Goal: Transaction & Acquisition: Purchase product/service

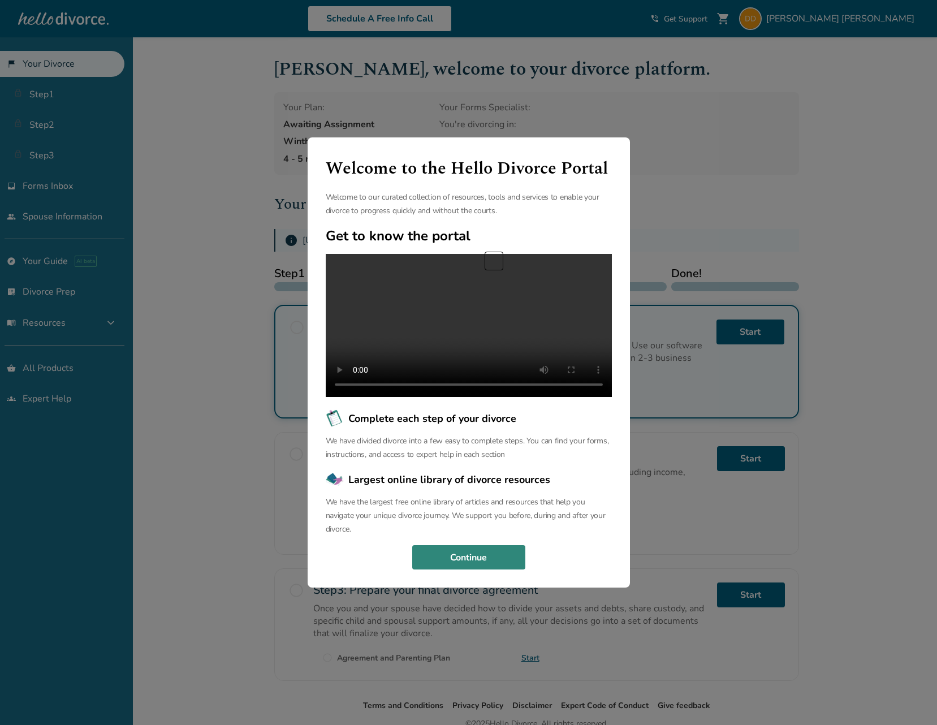
click at [500, 570] on button "Continue" at bounding box center [468, 557] width 113 height 25
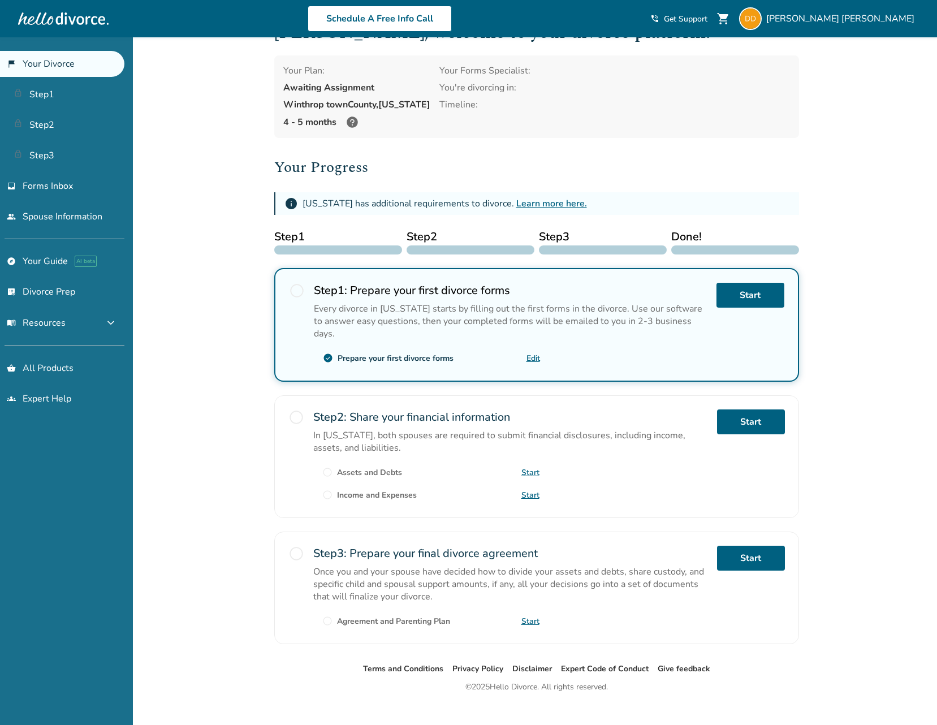
scroll to position [53, 0]
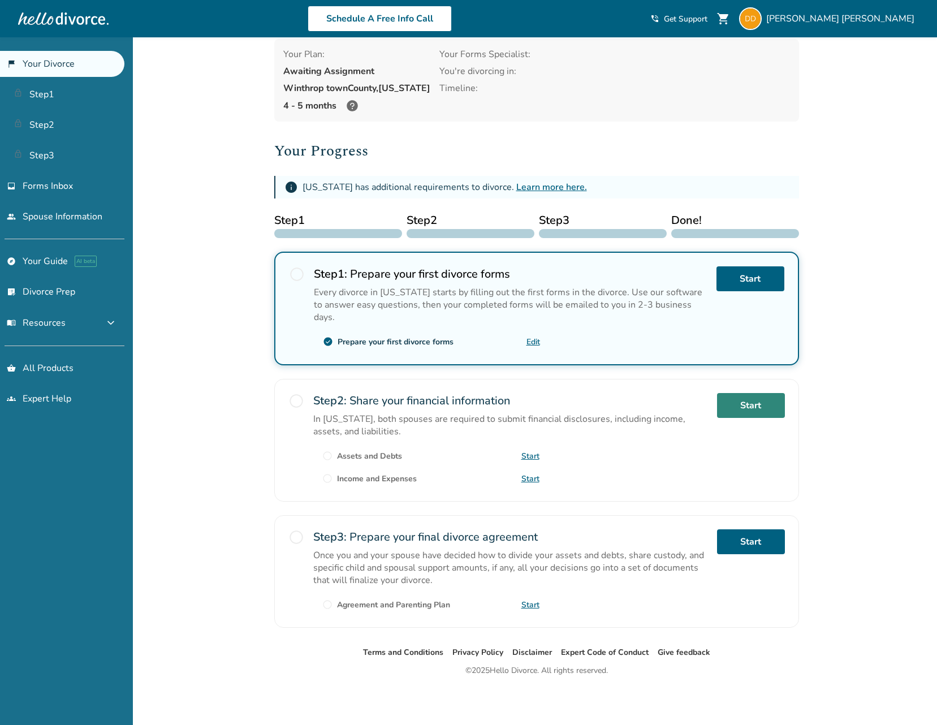
click at [732, 401] on link "Start" at bounding box center [751, 405] width 68 height 25
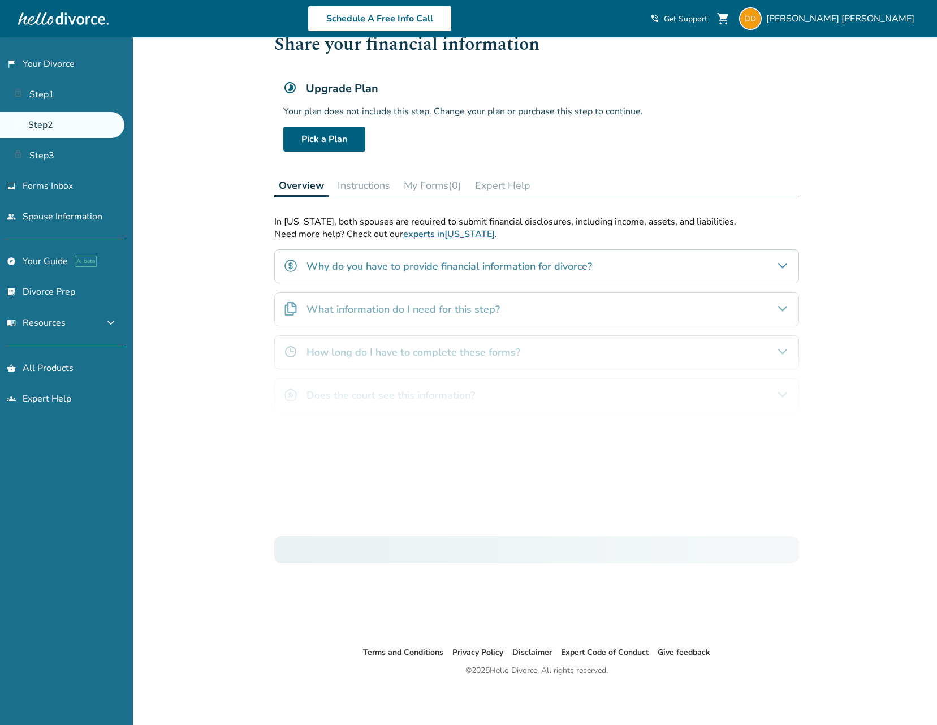
scroll to position [37, 0]
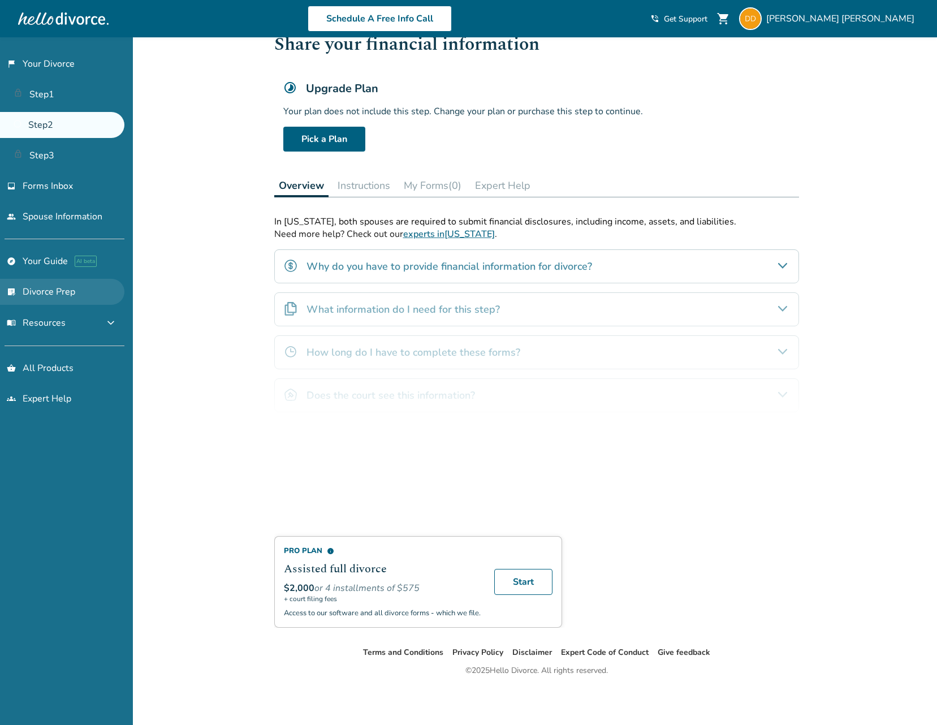
click at [28, 289] on link "list_alt_check Divorce Prep" at bounding box center [62, 292] width 124 height 26
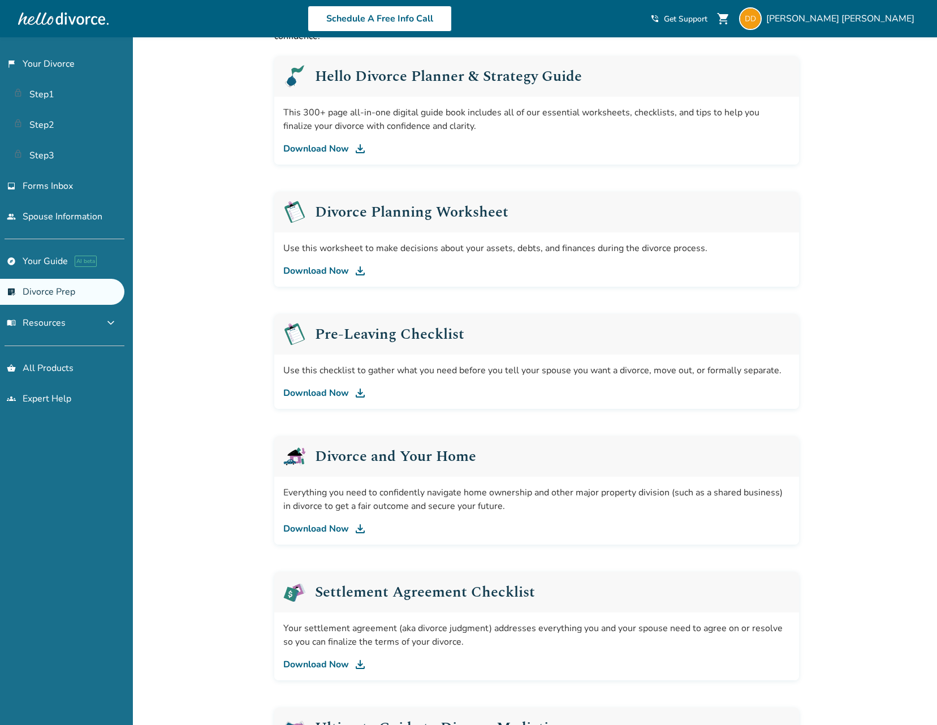
scroll to position [64, 0]
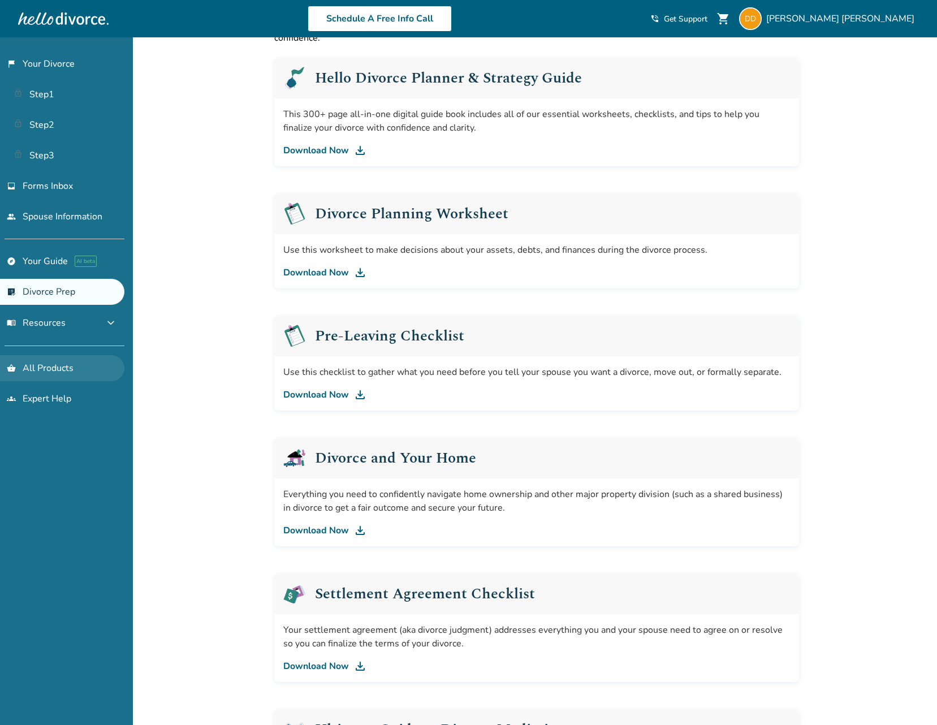
click at [41, 368] on link "shopping_basket All Products" at bounding box center [62, 368] width 124 height 26
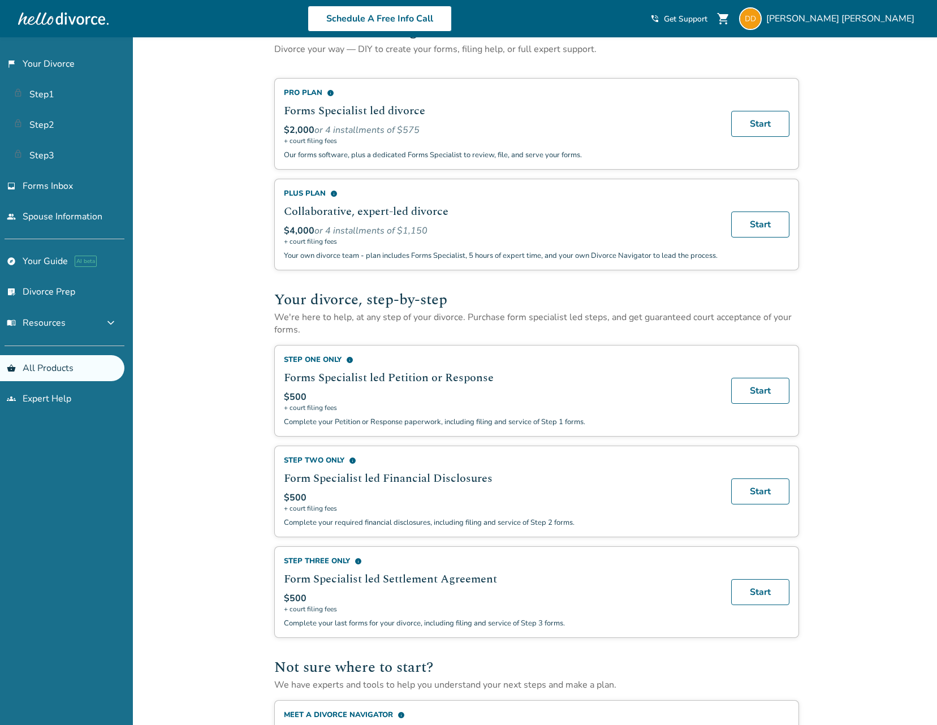
scroll to position [57, 0]
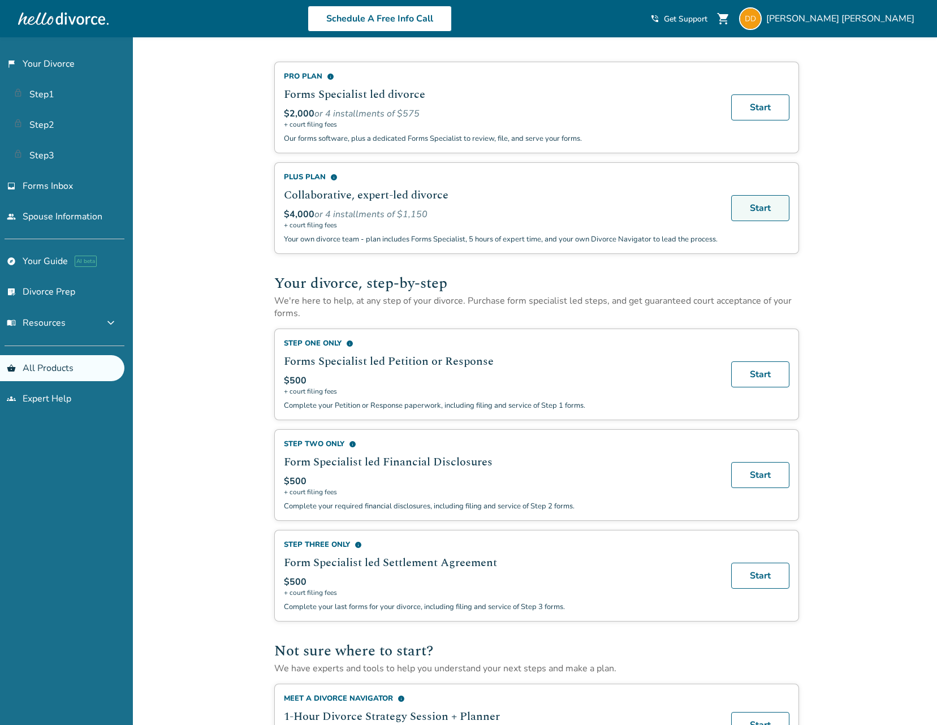
click at [755, 208] on link "Start" at bounding box center [760, 208] width 58 height 26
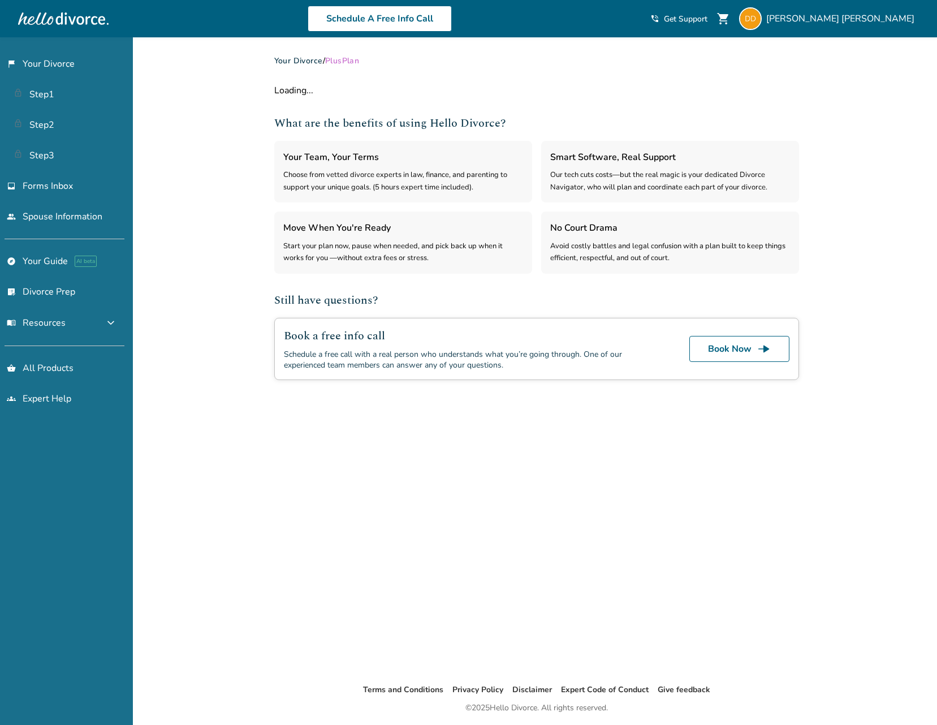
select select "***"
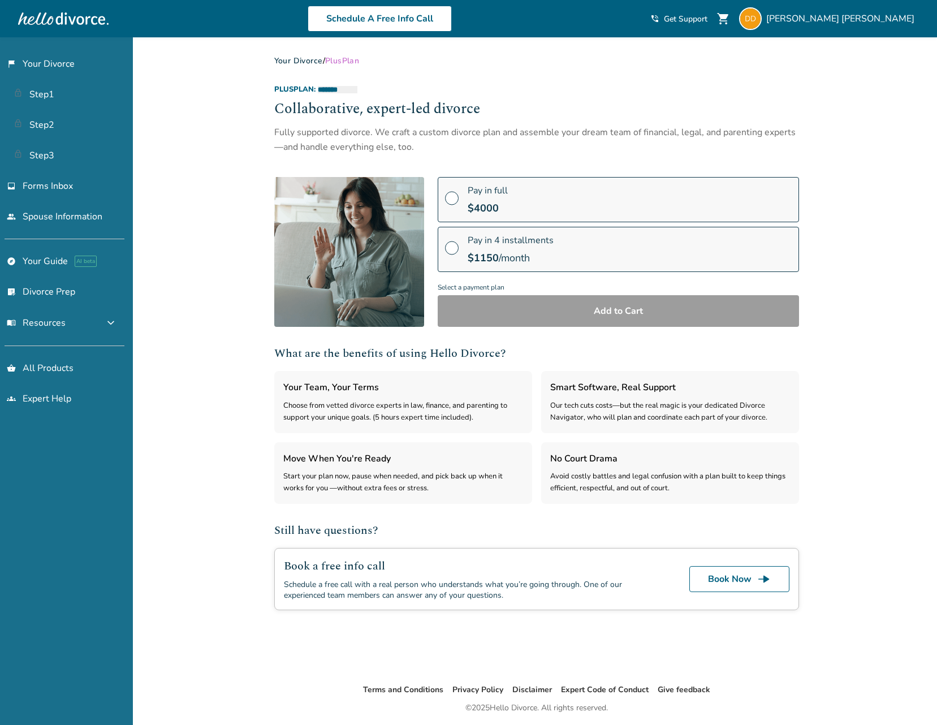
click at [309, 59] on link "Your Divorce" at bounding box center [298, 60] width 49 height 11
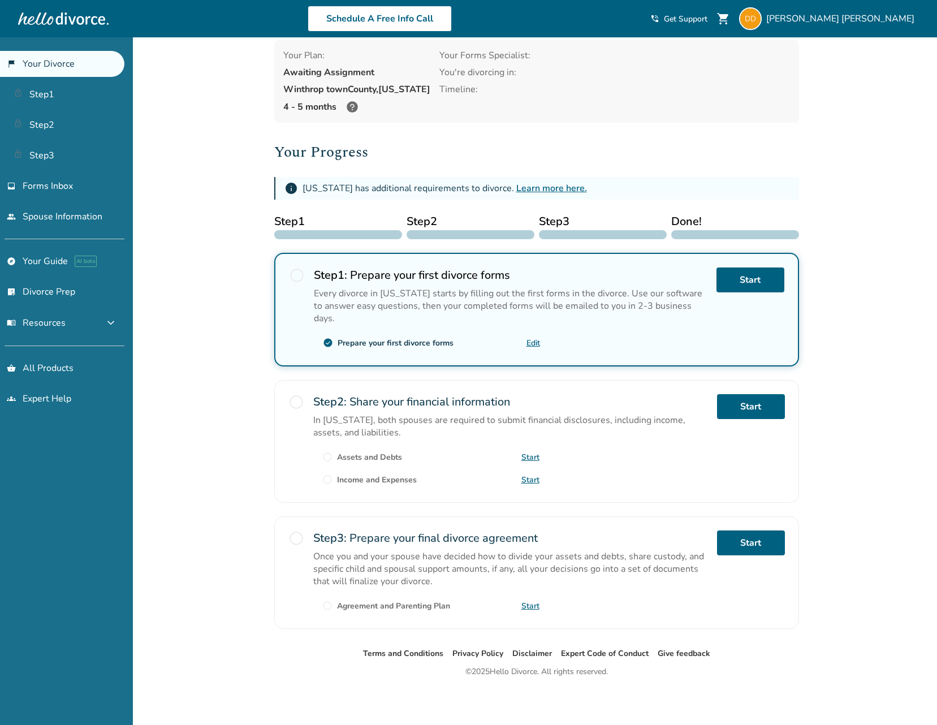
scroll to position [53, 0]
